Goal: Use online tool/utility: Utilize a website feature to perform a specific function

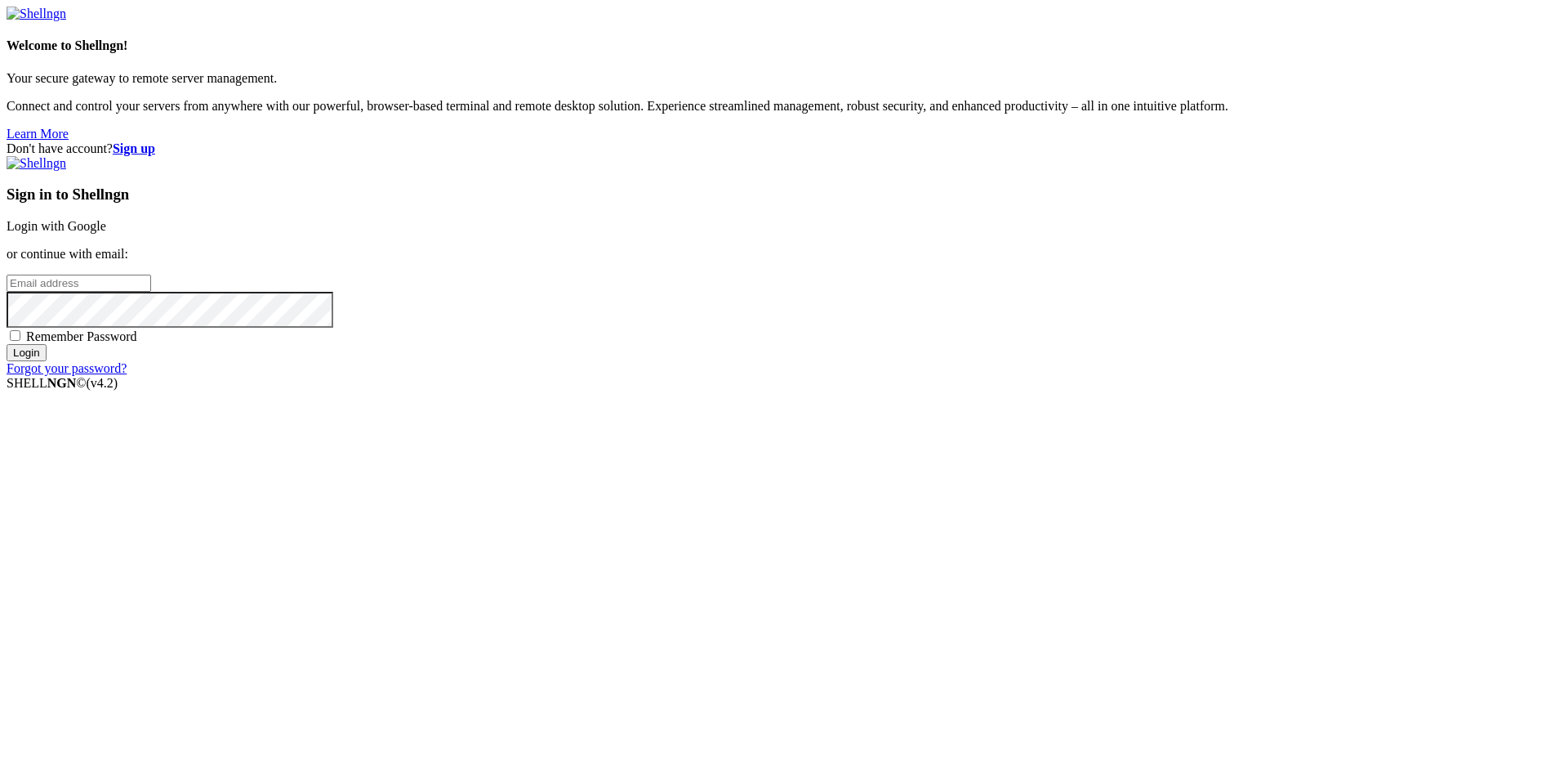
click at [106, 233] on link "Login with Google" at bounding box center [57, 226] width 99 height 14
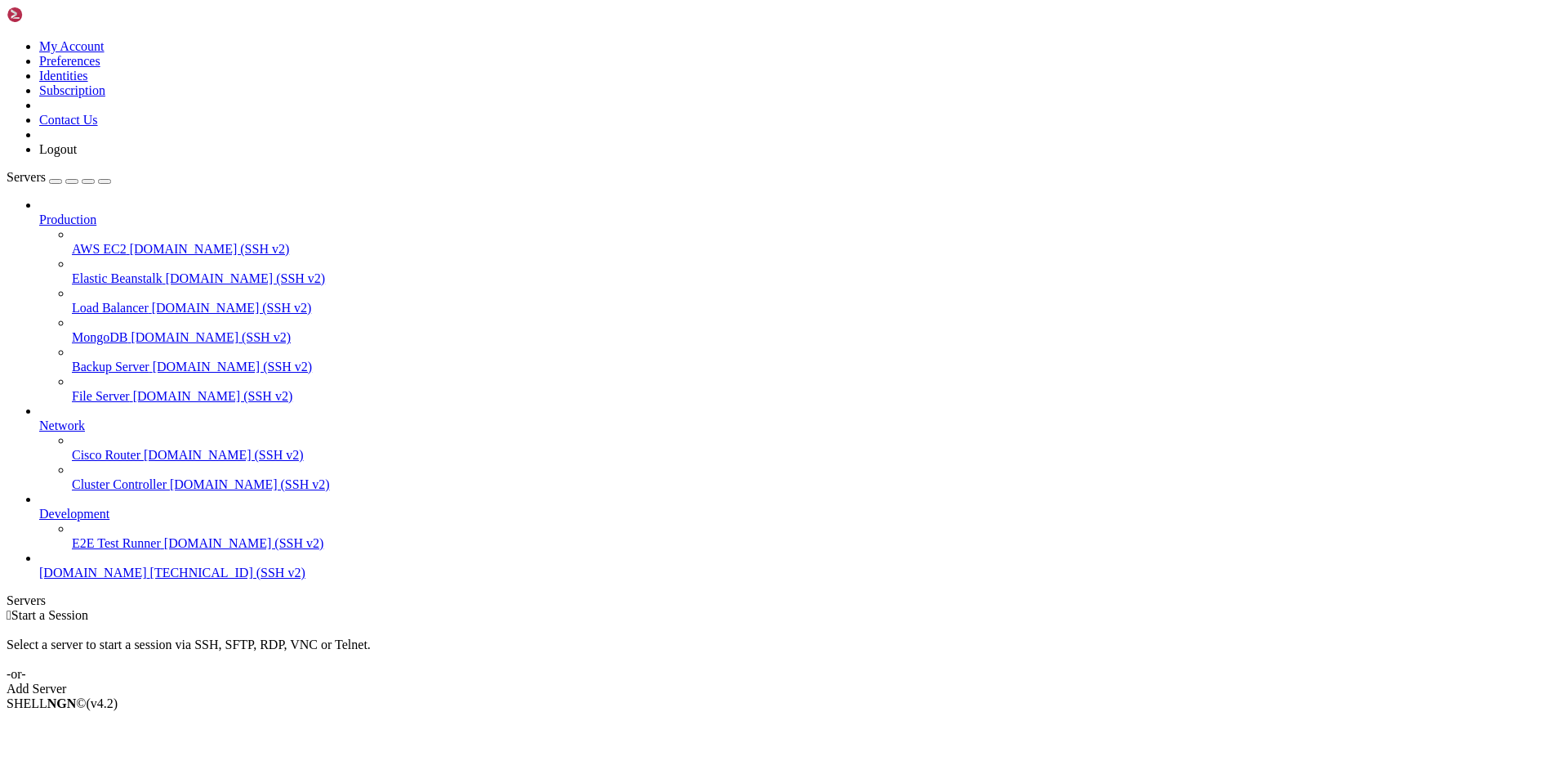
click at [87, 579] on span "[DOMAIN_NAME]" at bounding box center [93, 572] width 108 height 14
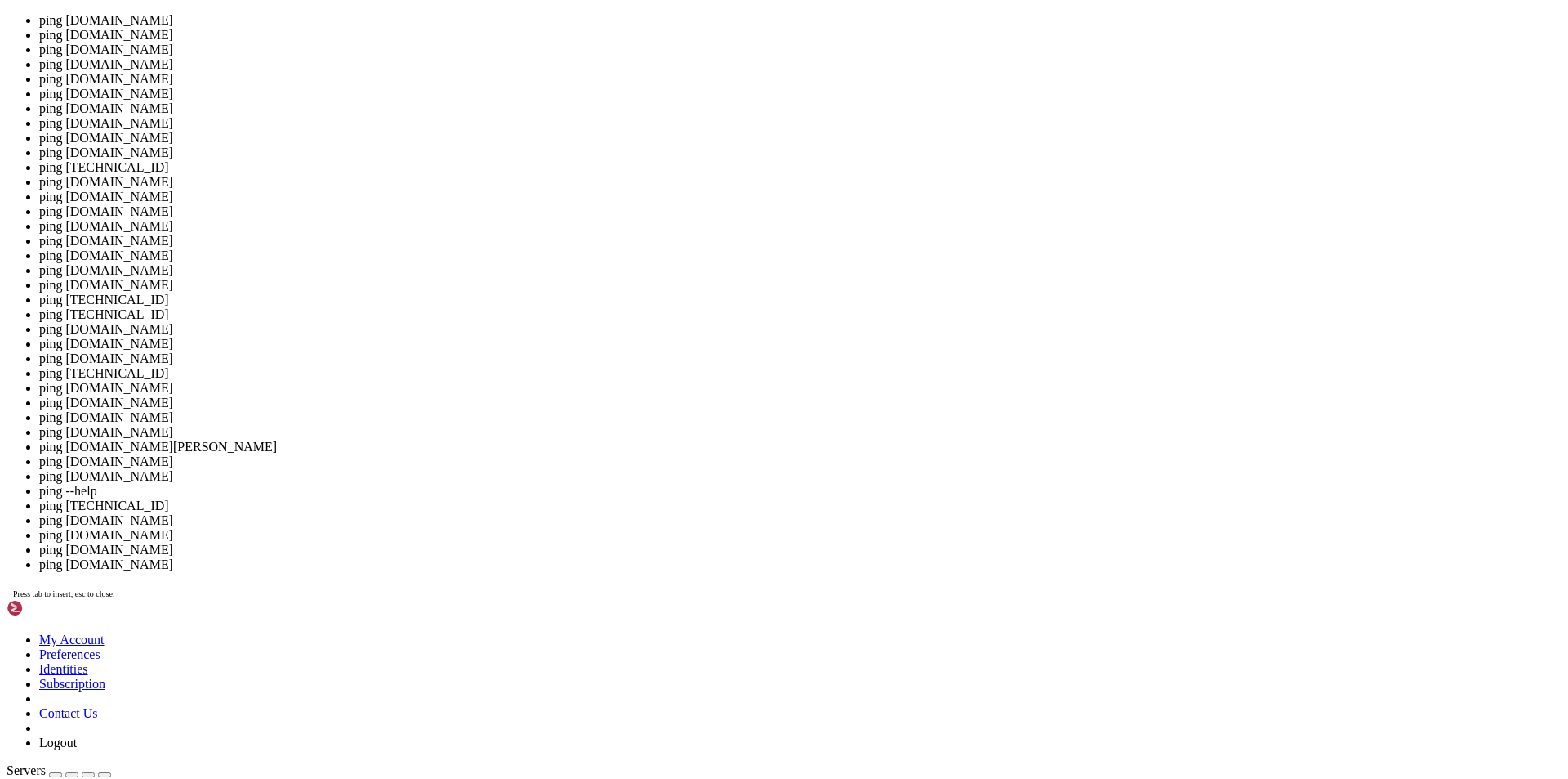
scroll to position [8, 2]
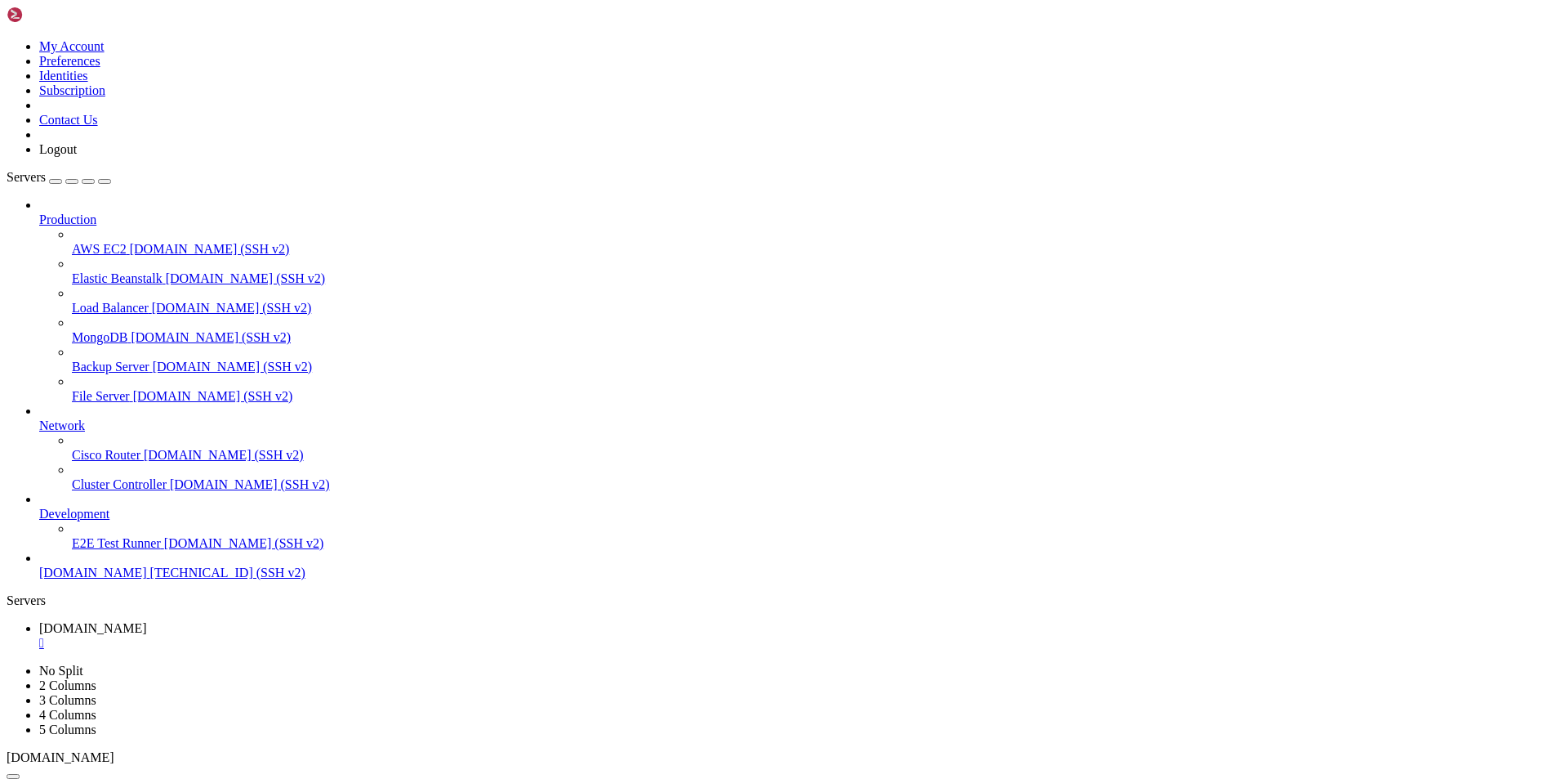
scroll to position [1125, 0]
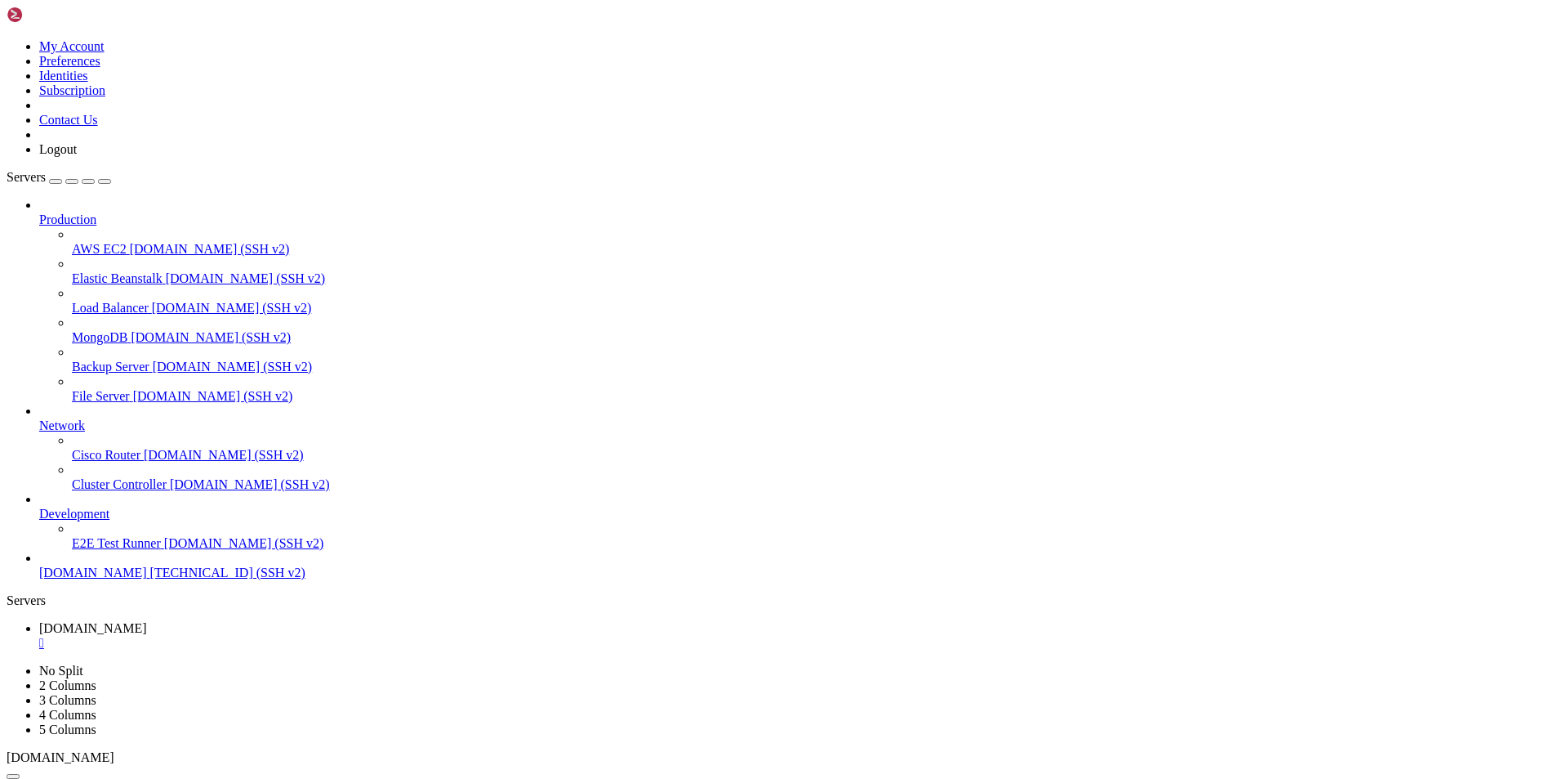
scroll to position [2250, 0]
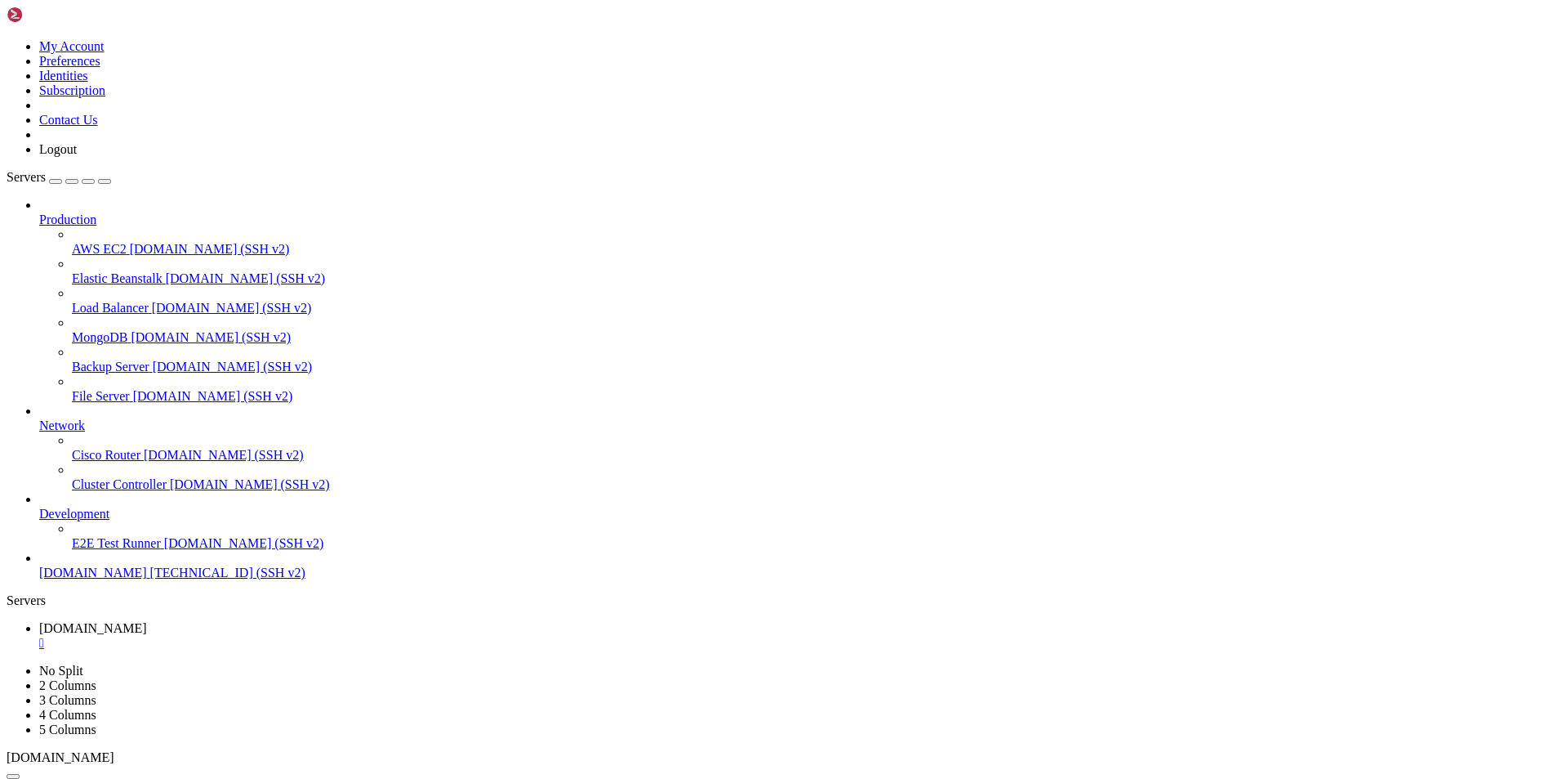
scroll to position [2320, 0]
drag, startPoint x: 140, startPoint y: 1591, endPoint x: 125, endPoint y: 1498, distance: 94.2
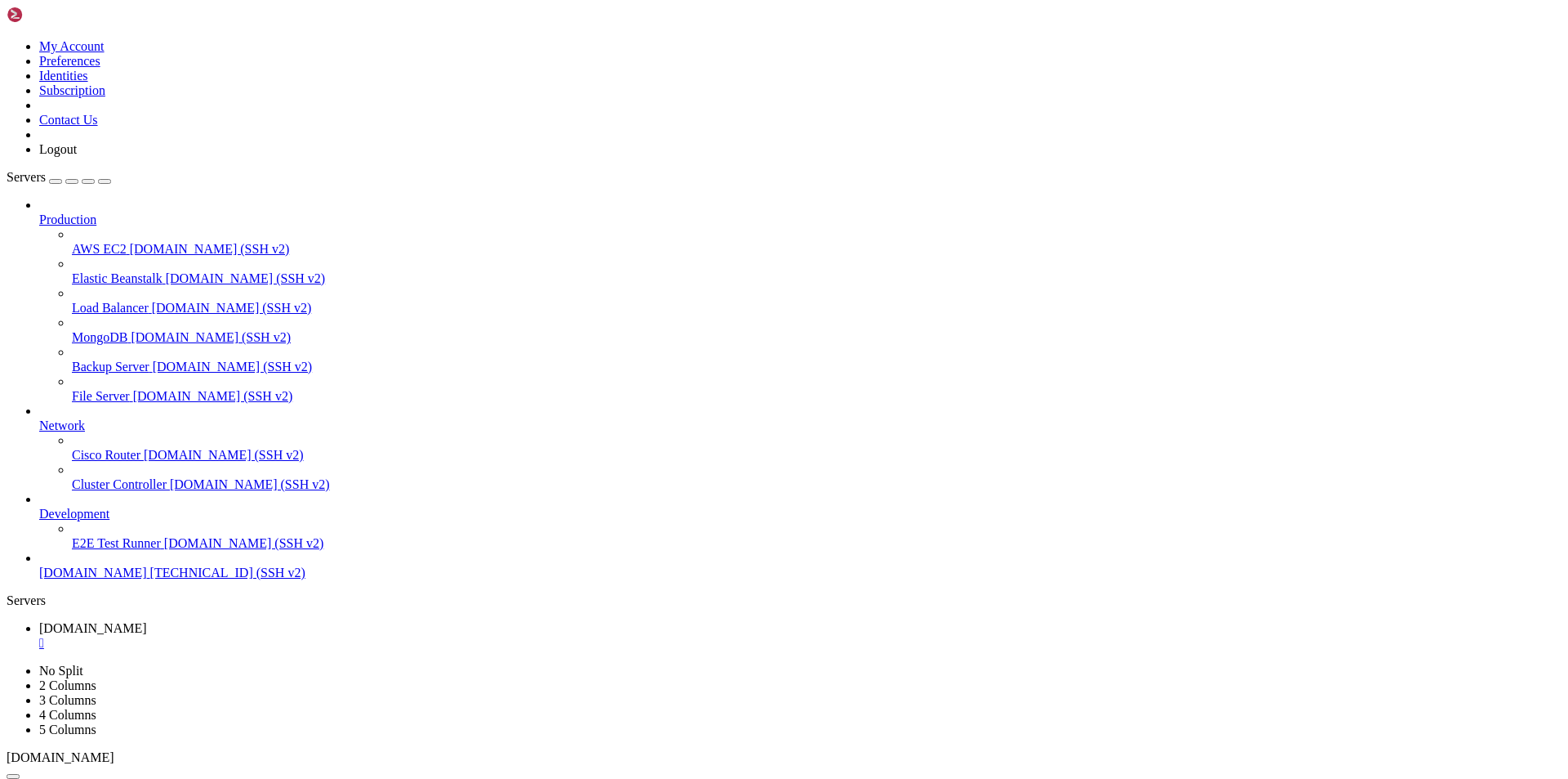
scroll to position [2389, 0]
